Goal: Book appointment/travel/reservation

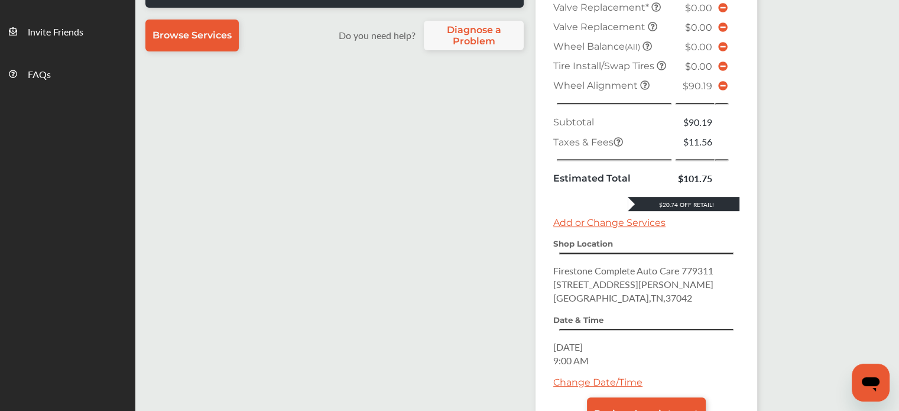
scroll to position [532, 0]
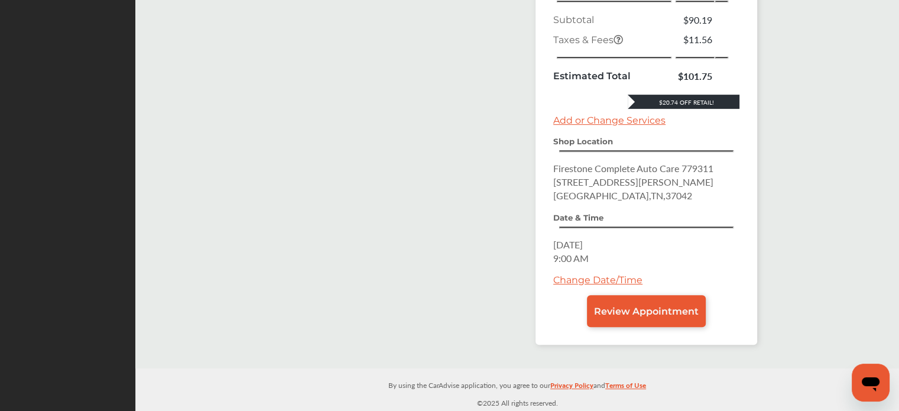
click at [626, 326] on div "Summary Add to Calendar Scheduled Services Tire Install / Swap Tires $0.00 TPMS…" at bounding box center [646, 34] width 222 height 622
click at [609, 311] on span "Review Appointment" at bounding box center [646, 310] width 105 height 11
click at [676, 314] on span "Review Appointment" at bounding box center [646, 310] width 105 height 11
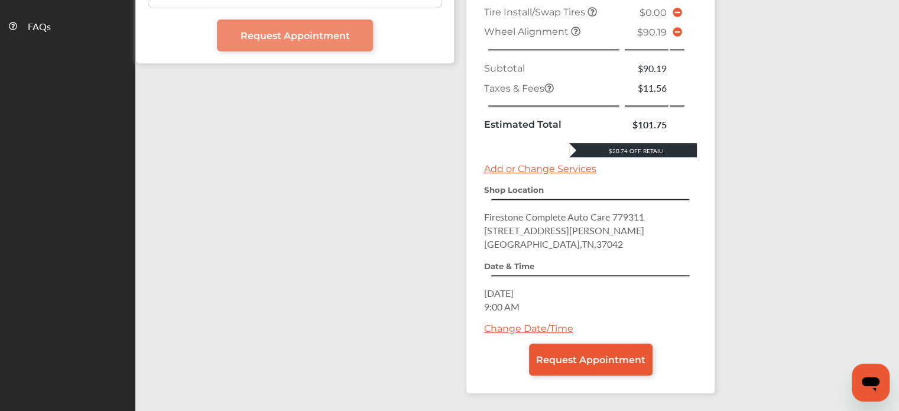
scroll to position [457, 0]
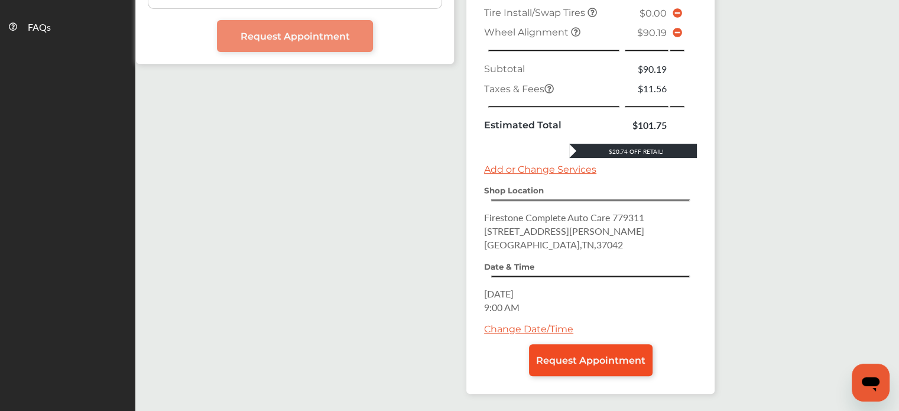
click at [580, 360] on link "Request Appointment" at bounding box center [590, 360] width 123 height 32
click at [606, 355] on span "Request Appointment" at bounding box center [590, 360] width 109 height 11
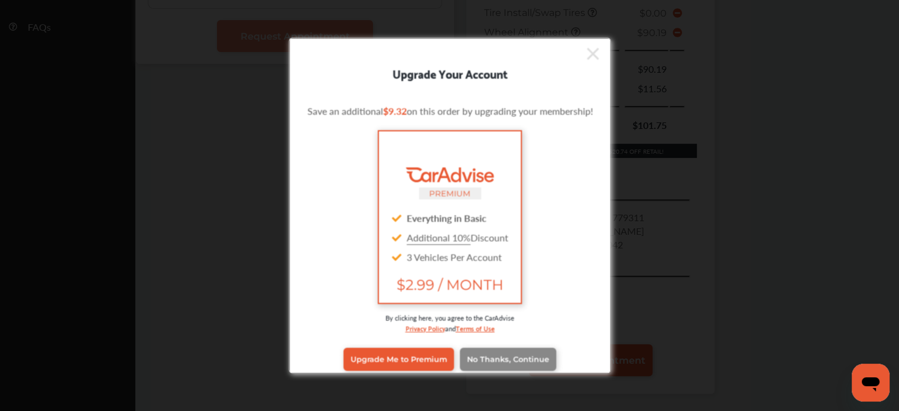
click at [532, 360] on span "No Thanks, Continue" at bounding box center [507, 359] width 82 height 9
